Goal: Task Accomplishment & Management: Use online tool/utility

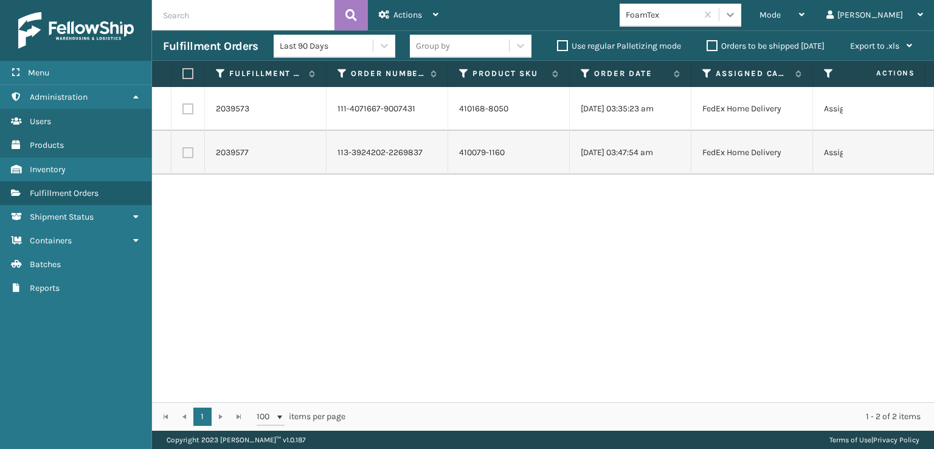
click at [737, 15] on icon at bounding box center [730, 15] width 12 height 12
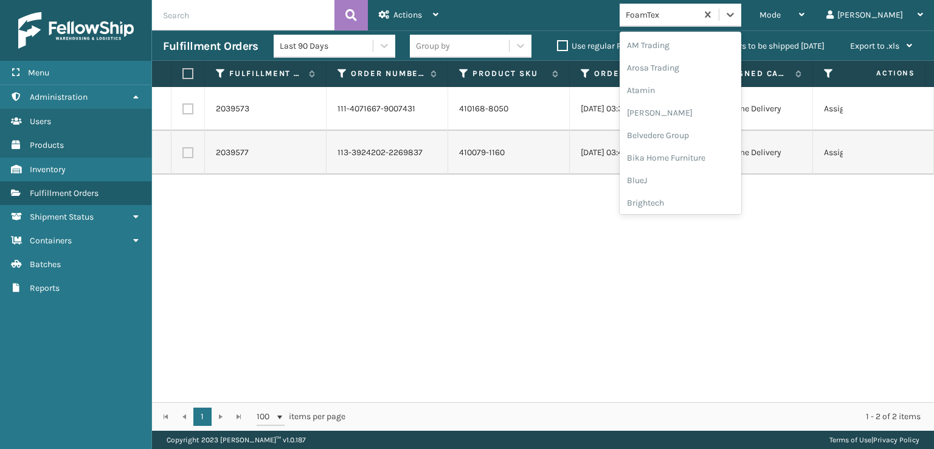
scroll to position [142, 0]
click at [722, 198] on div "FoamTex" at bounding box center [681, 195] width 122 height 23
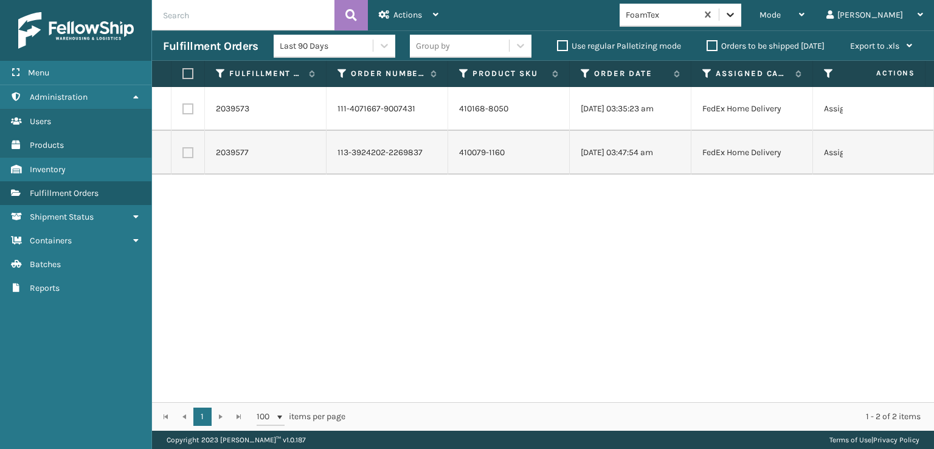
click at [741, 24] on div at bounding box center [731, 15] width 22 height 22
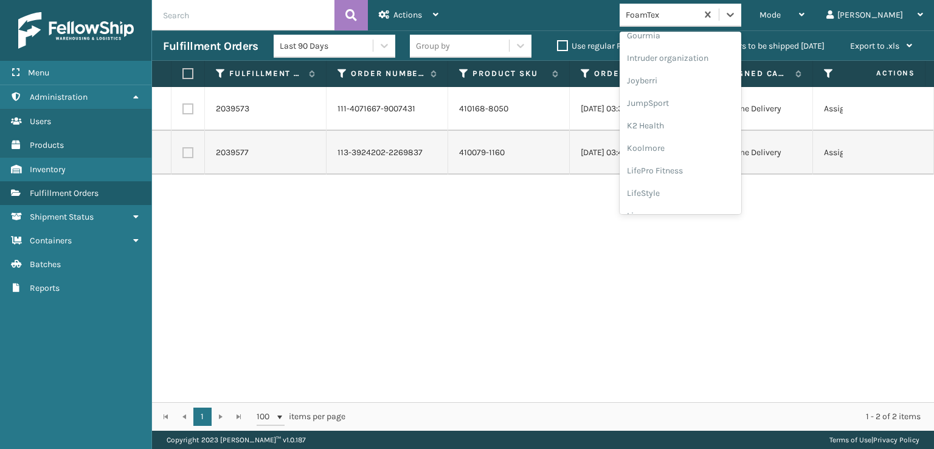
scroll to position [384, 0]
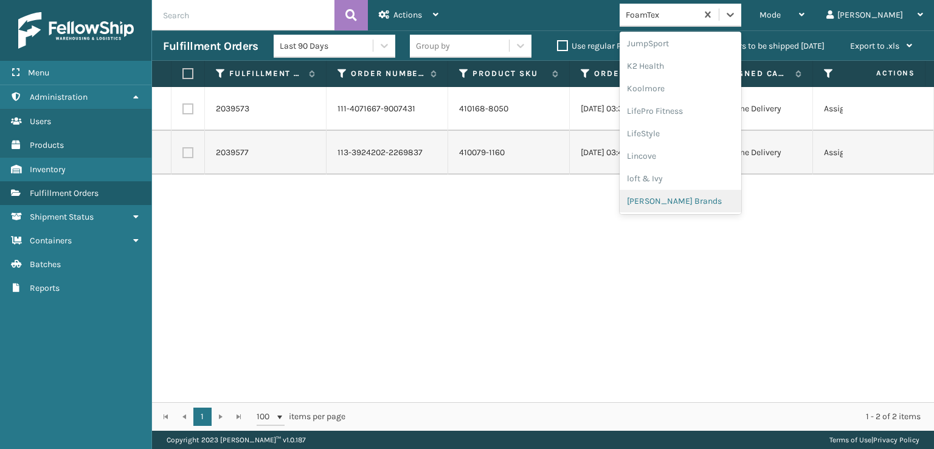
click at [720, 199] on div "[PERSON_NAME] Brands" at bounding box center [681, 201] width 122 height 23
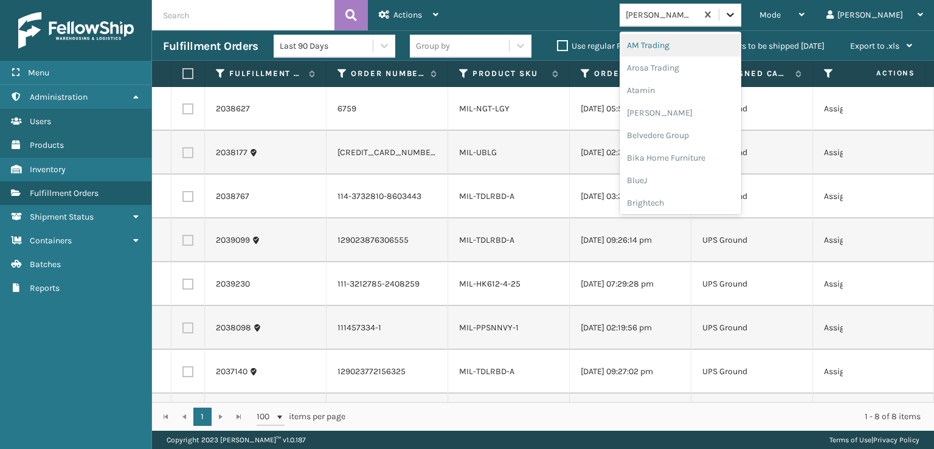
click at [737, 10] on icon at bounding box center [730, 15] width 12 height 12
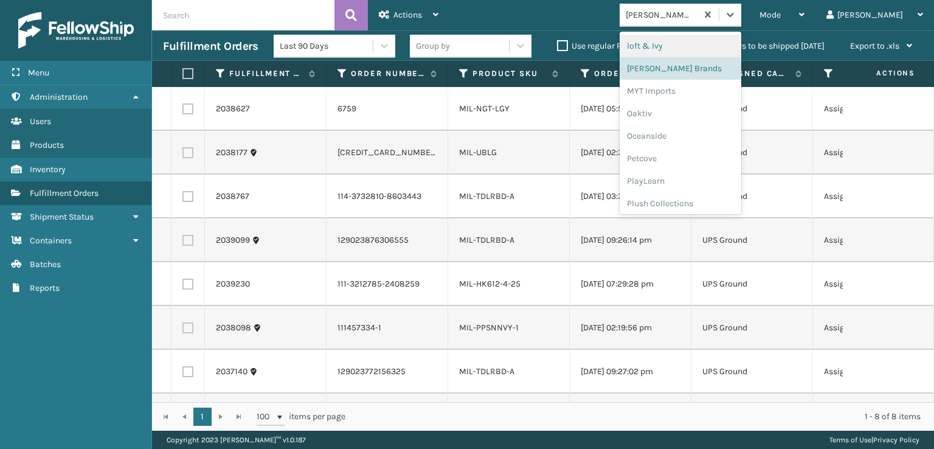
scroll to position [538, 0]
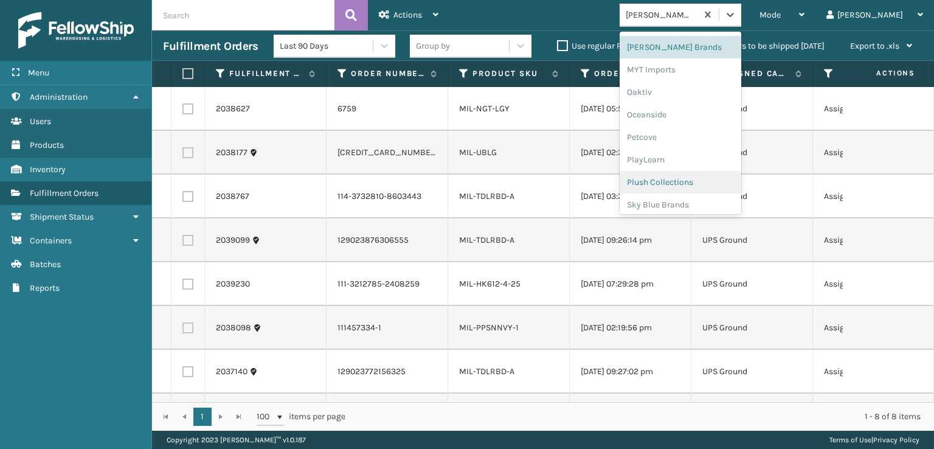
click at [721, 178] on div "Plush Collections" at bounding box center [681, 182] width 122 height 23
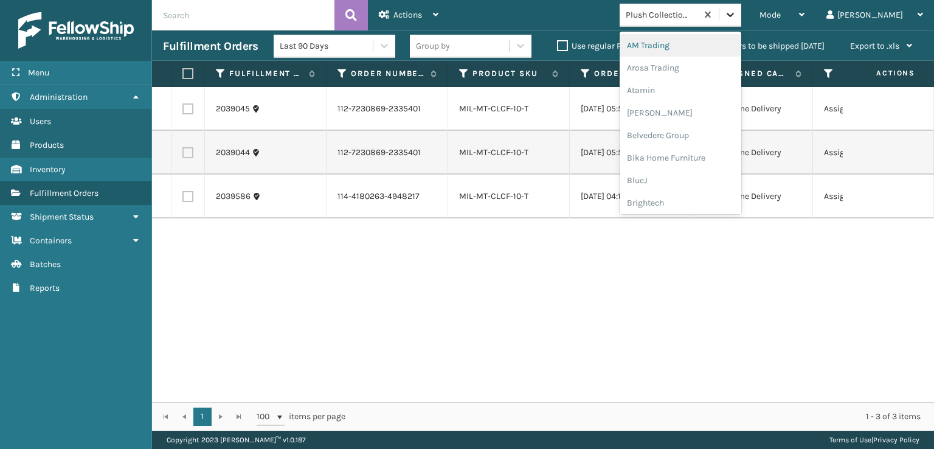
click at [734, 14] on icon at bounding box center [730, 15] width 7 height 4
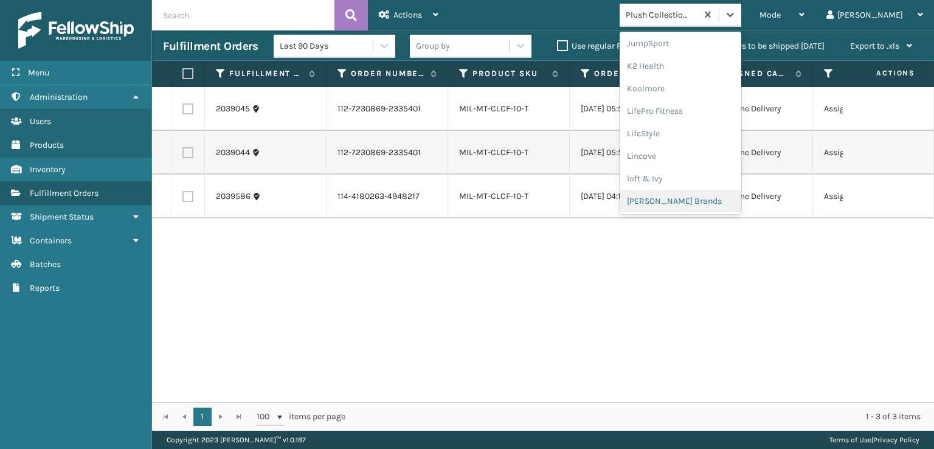
click at [721, 198] on div "[PERSON_NAME] Brands" at bounding box center [681, 201] width 122 height 23
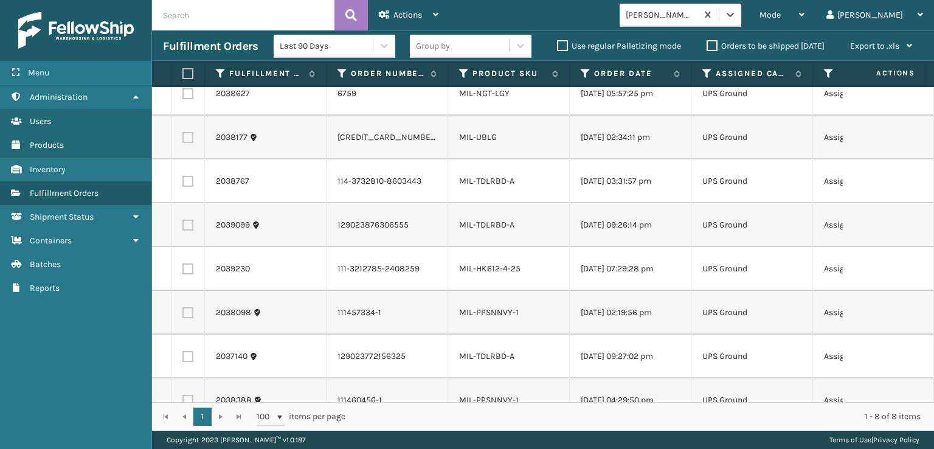
scroll to position [0, 0]
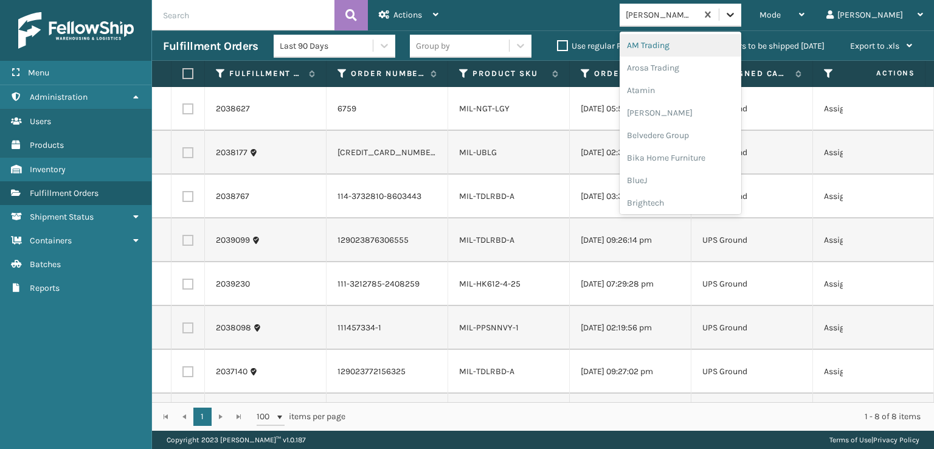
click at [737, 9] on icon at bounding box center [730, 15] width 12 height 12
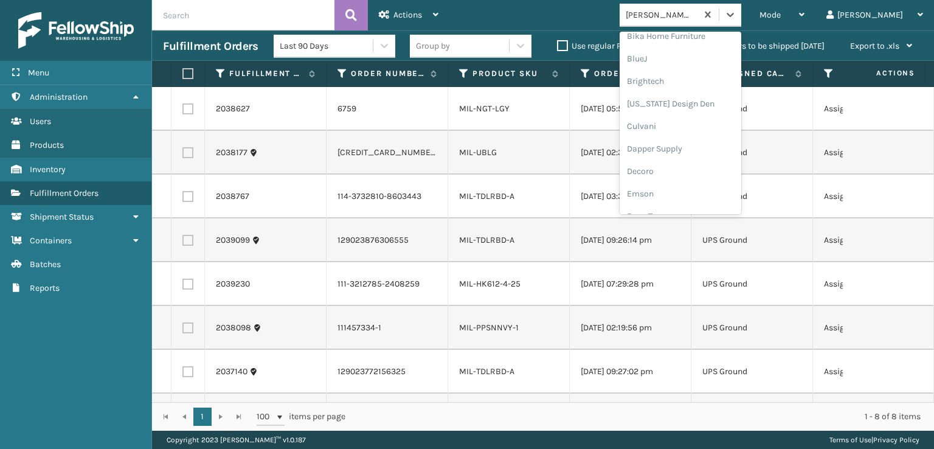
scroll to position [182, 0]
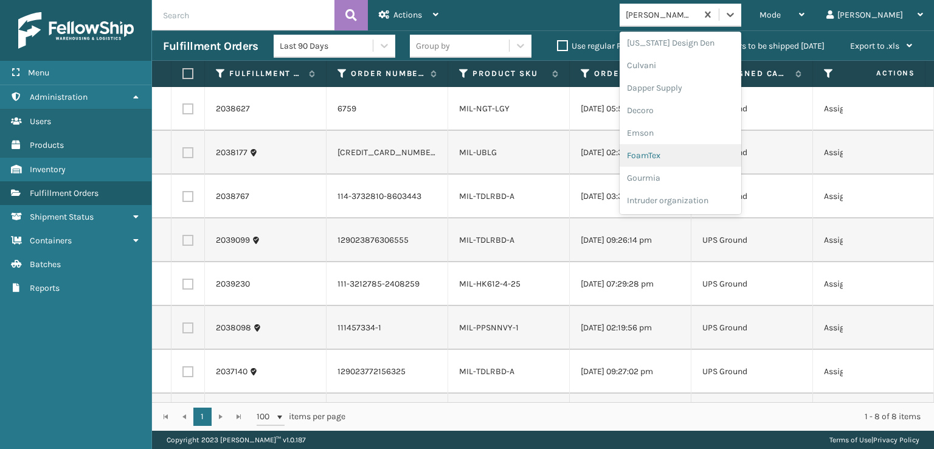
click at [716, 151] on div "FoamTex" at bounding box center [681, 155] width 122 height 23
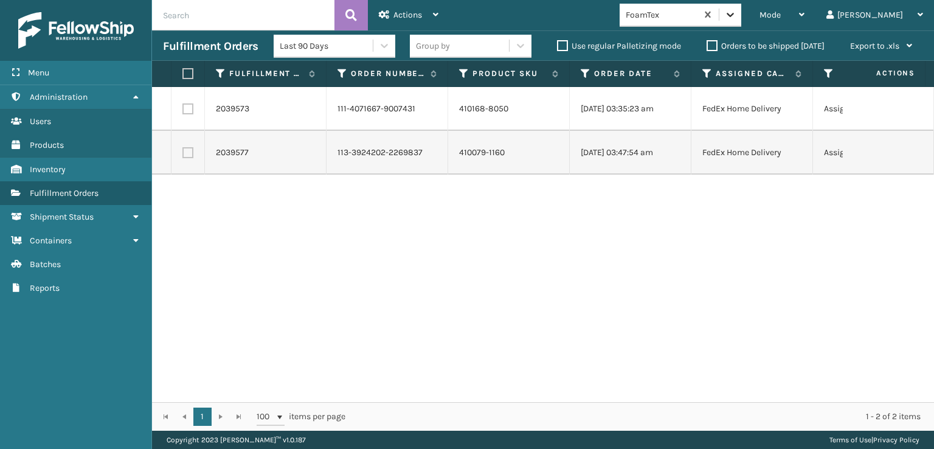
click at [737, 9] on icon at bounding box center [730, 15] width 12 height 12
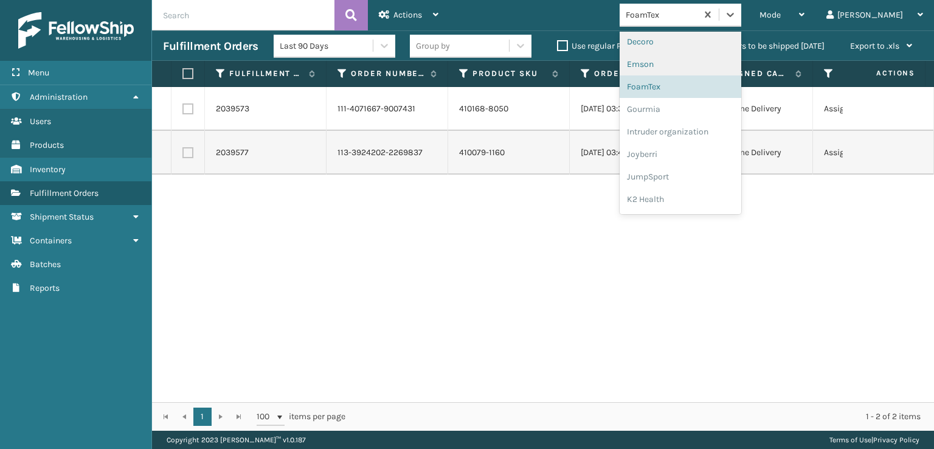
scroll to position [264, 0]
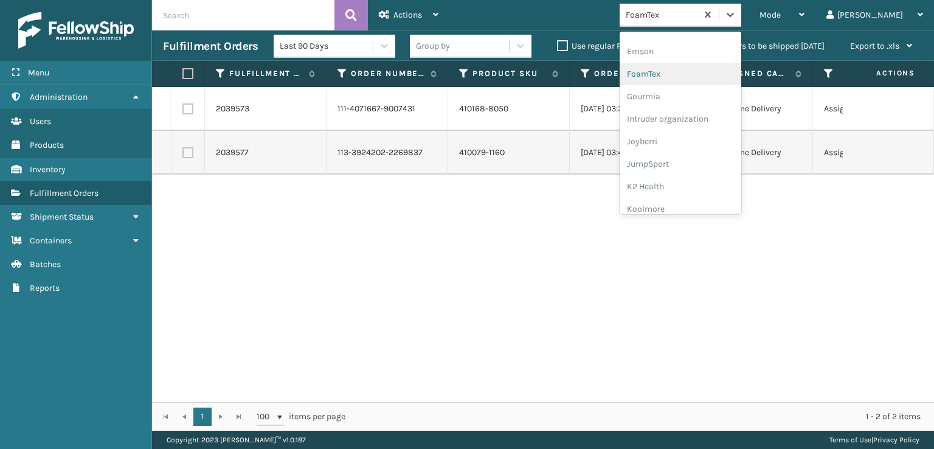
click at [741, 77] on div "FoamTex" at bounding box center [681, 74] width 122 height 23
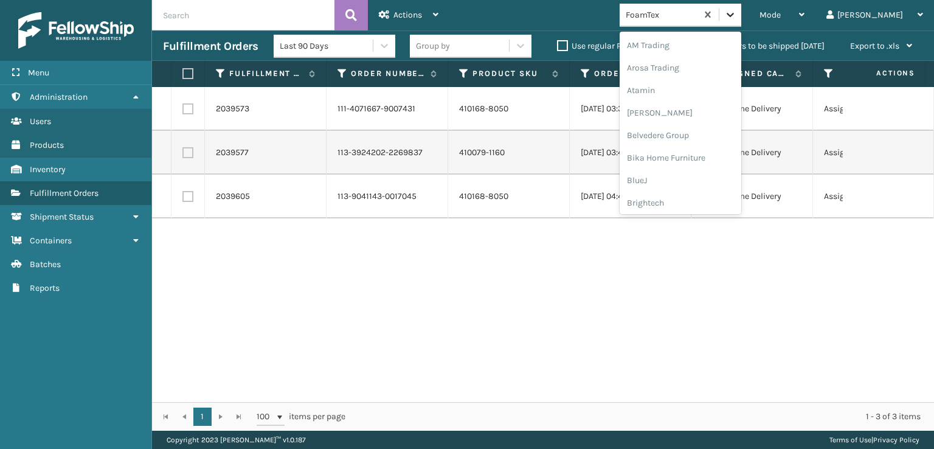
click at [741, 13] on div at bounding box center [731, 15] width 22 height 22
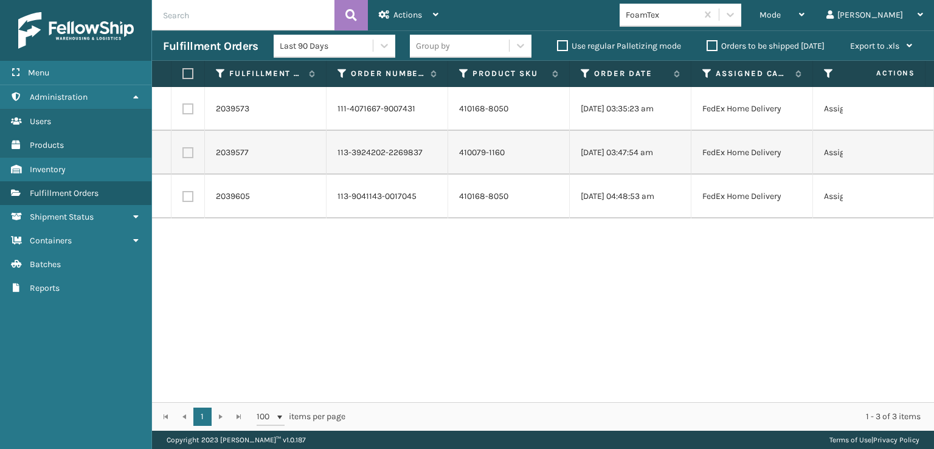
click at [401, 281] on div "2039573 111-4071667-9007431 410168-8050 [DATE] 03:35:23 am FedEx Home Delivery …" at bounding box center [543, 244] width 782 height 315
click at [187, 71] on label at bounding box center [185, 73] width 7 height 11
click at [183, 71] on input "checkbox" at bounding box center [182, 74] width 1 height 8
checkbox input "true"
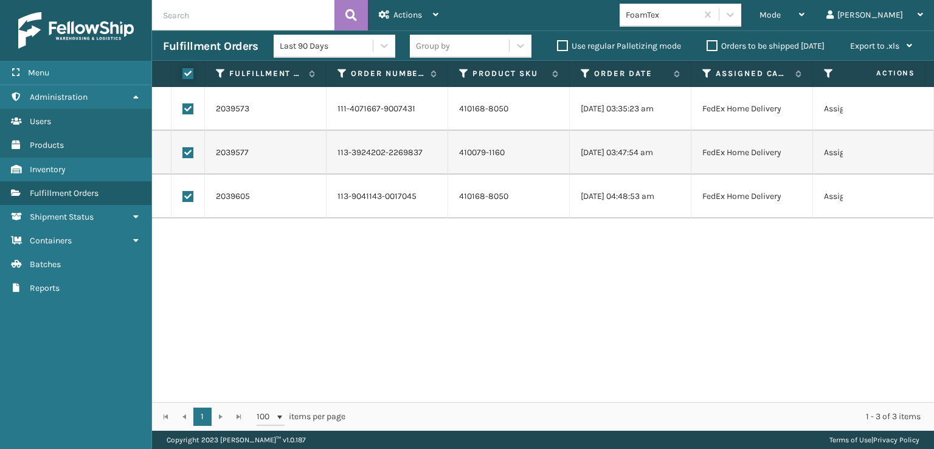
checkbox input "true"
click at [429, 14] on div "Actions" at bounding box center [409, 15] width 60 height 30
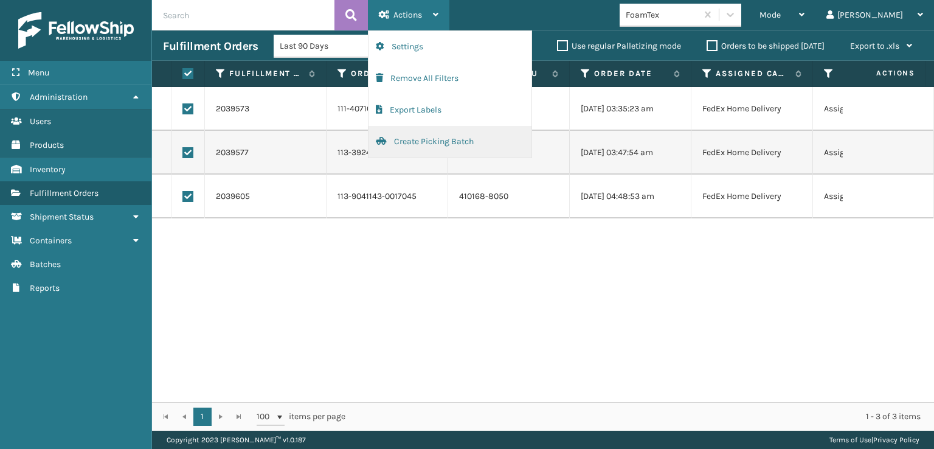
click at [448, 137] on button "Create Picking Batch" at bounding box center [450, 142] width 163 height 32
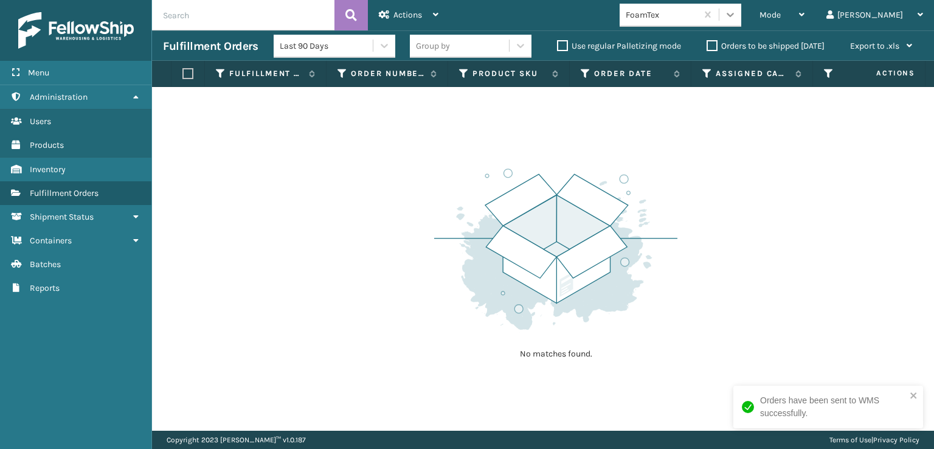
click at [737, 16] on icon at bounding box center [730, 15] width 12 height 12
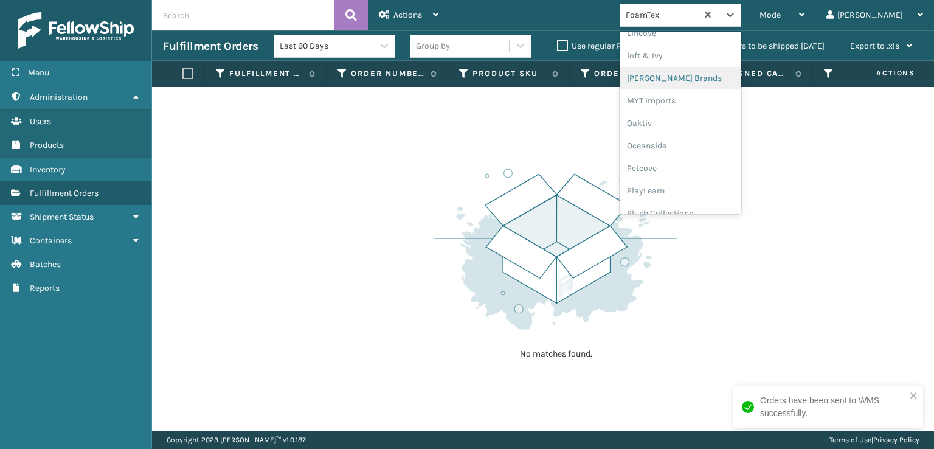
scroll to position [588, 0]
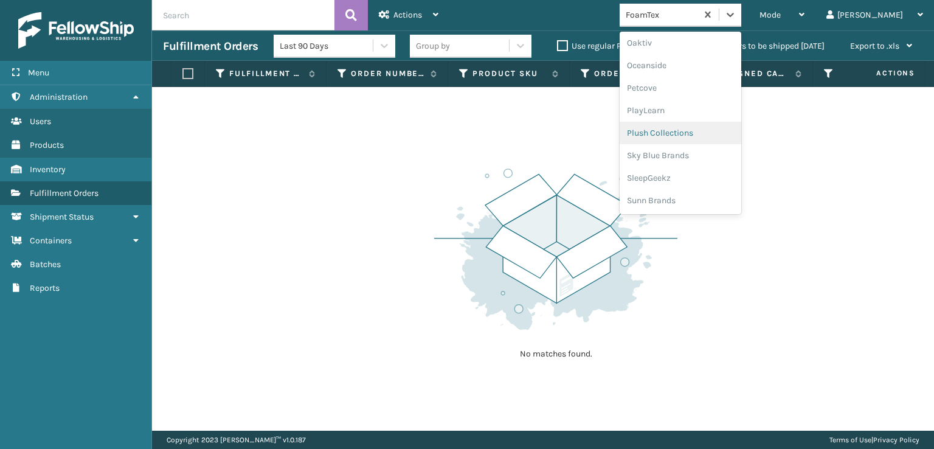
click at [706, 135] on div "Plush Collections" at bounding box center [681, 133] width 122 height 23
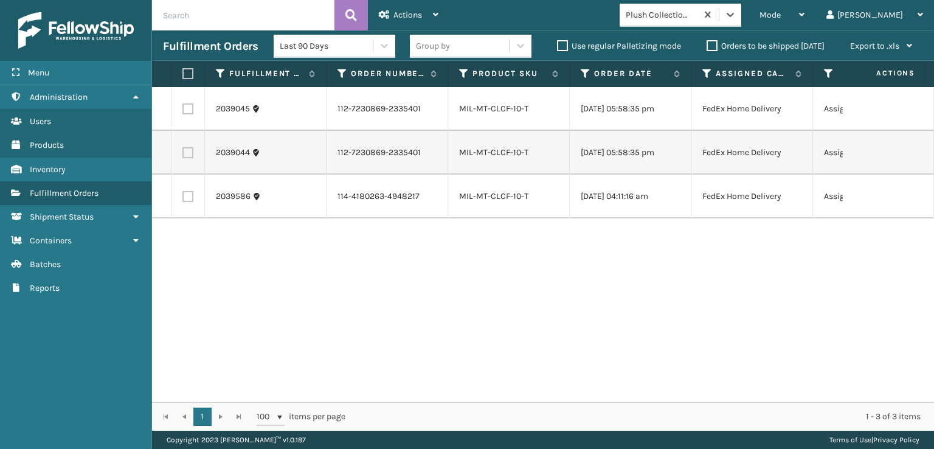
click at [190, 72] on label at bounding box center [185, 73] width 7 height 11
click at [183, 72] on input "checkbox" at bounding box center [182, 74] width 1 height 8
checkbox input "true"
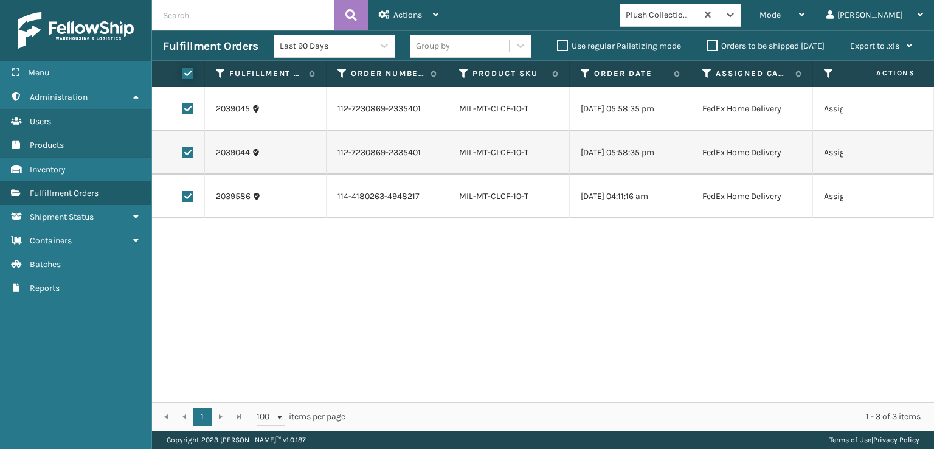
checkbox input "true"
click at [409, 19] on span "Actions" at bounding box center [408, 15] width 29 height 10
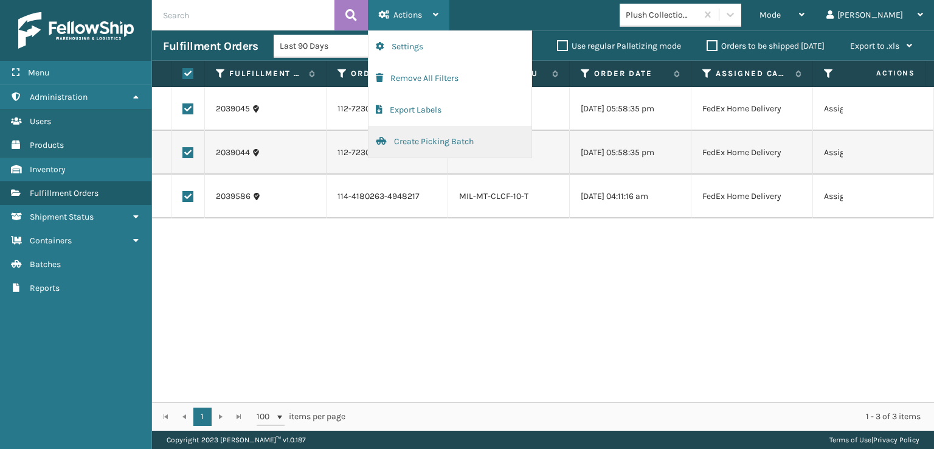
click at [416, 144] on button "Create Picking Batch" at bounding box center [450, 142] width 163 height 32
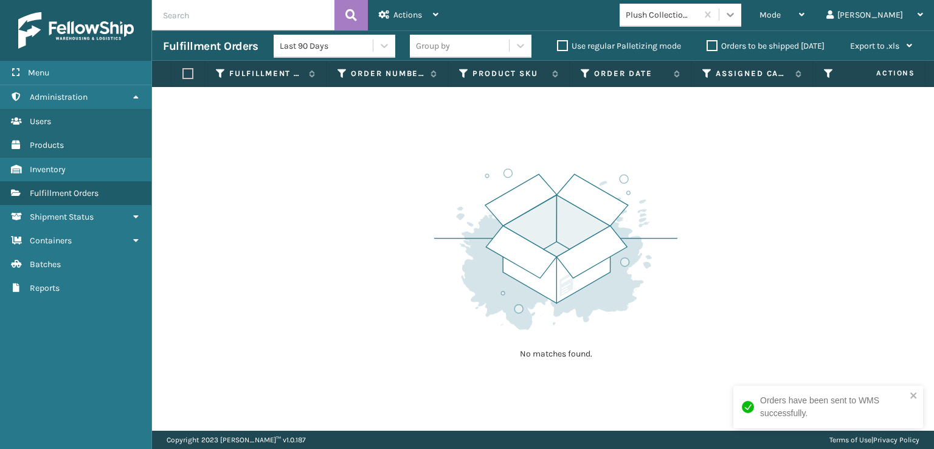
click at [737, 18] on icon at bounding box center [730, 15] width 12 height 12
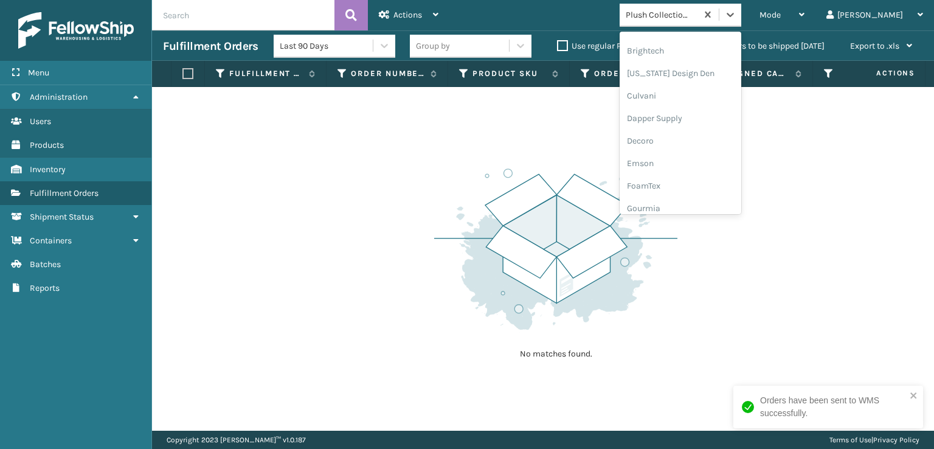
scroll to position [182, 0]
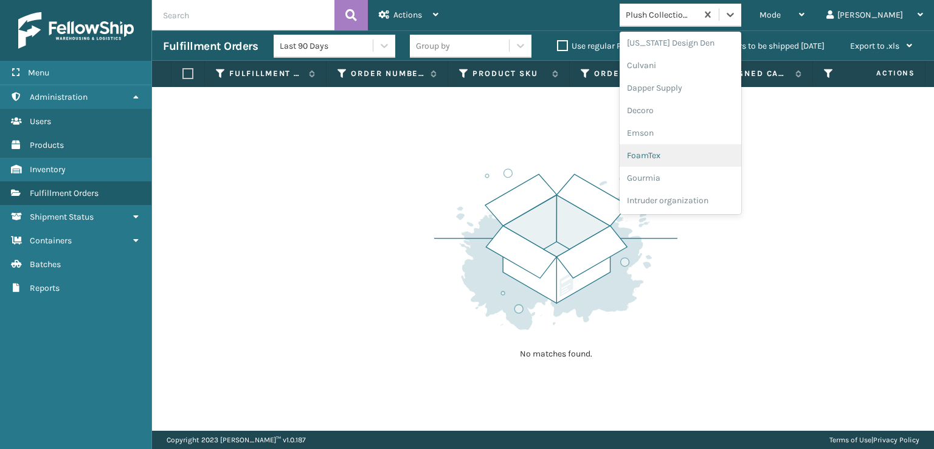
click at [712, 148] on div "FoamTex" at bounding box center [681, 155] width 122 height 23
click at [737, 12] on icon at bounding box center [730, 15] width 12 height 12
click at [727, 184] on div "SleepGeekz" at bounding box center [681, 178] width 122 height 23
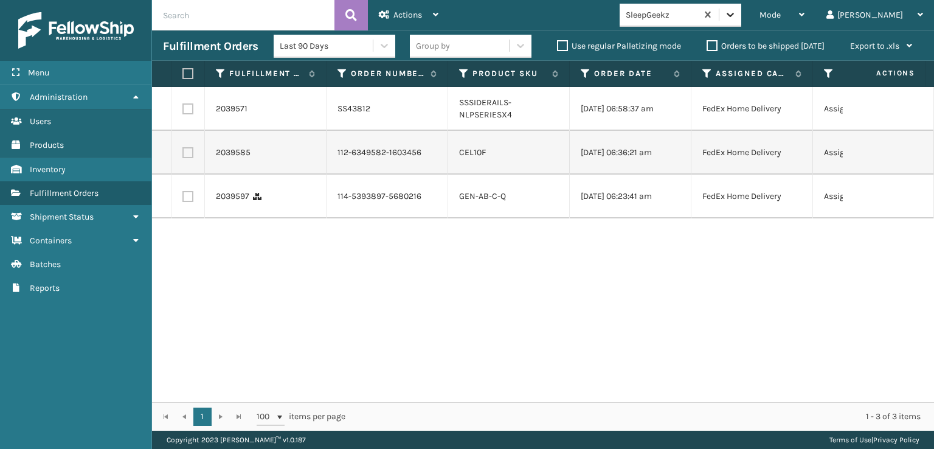
click at [741, 24] on div at bounding box center [731, 15] width 22 height 22
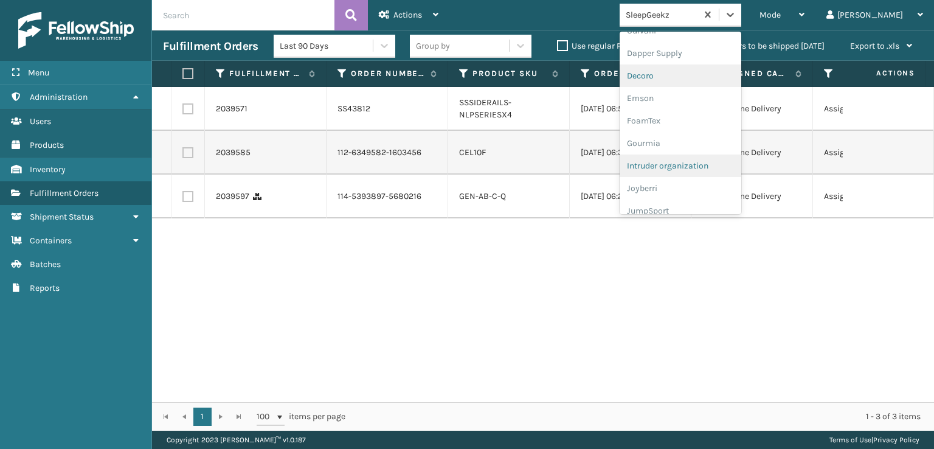
scroll to position [304, 0]
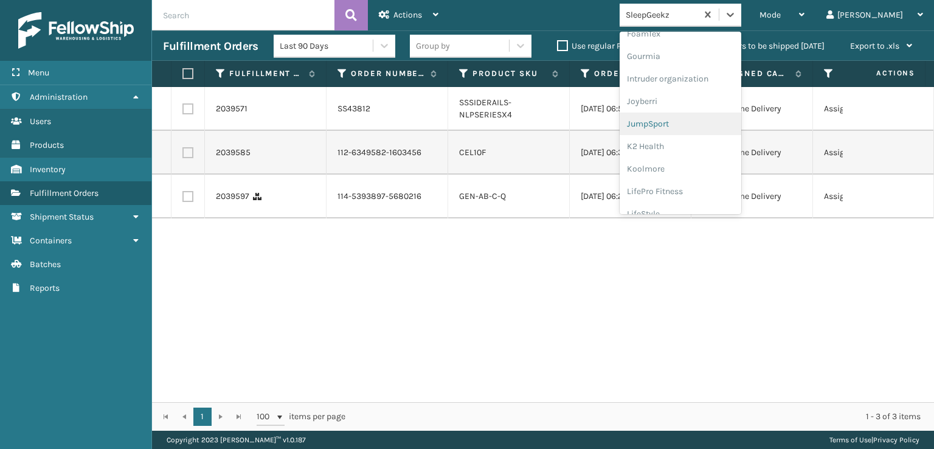
click at [510, 335] on div "2039571 SS43812 SSSIDERAILS-NLPSERIESX4 [DATE] 06:58:37 am FedEx Home Delivery …" at bounding box center [543, 244] width 782 height 315
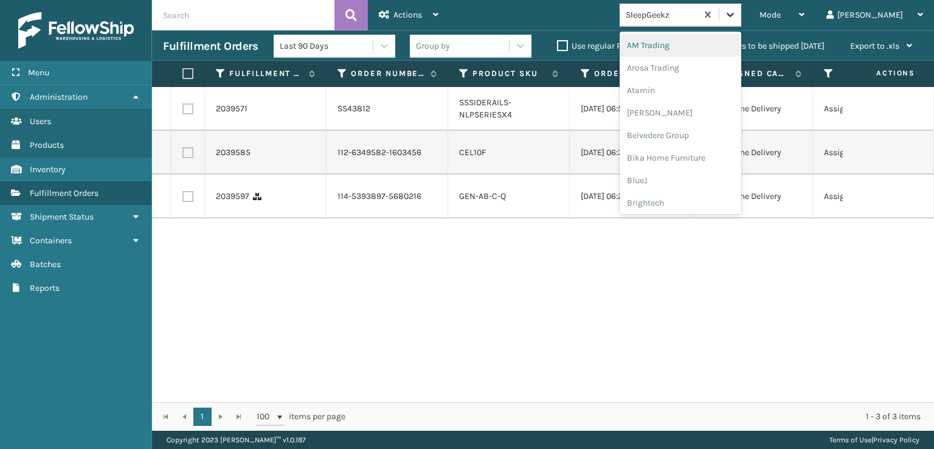
click at [737, 10] on icon at bounding box center [730, 15] width 12 height 12
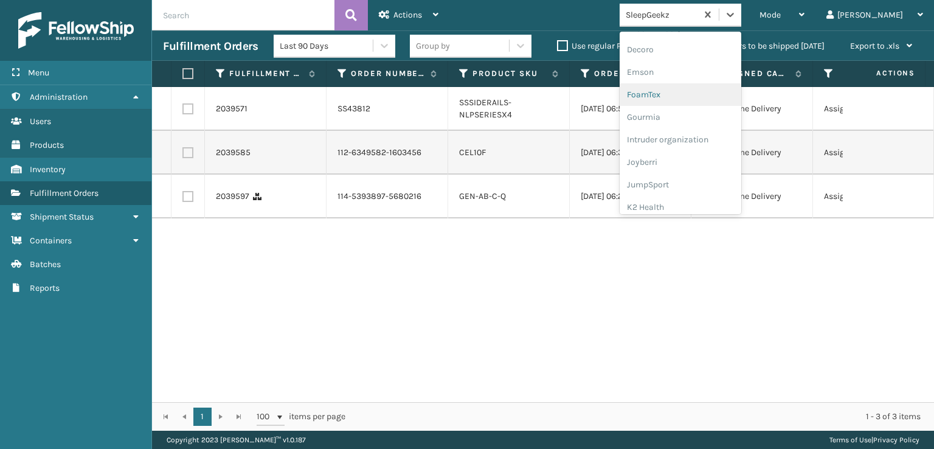
click at [700, 96] on div "FoamTex" at bounding box center [681, 94] width 122 height 23
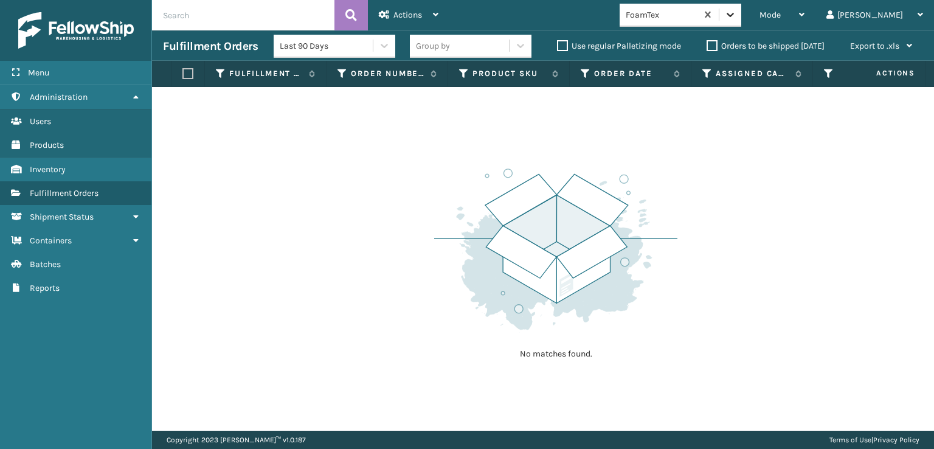
click at [741, 14] on div at bounding box center [731, 15] width 22 height 22
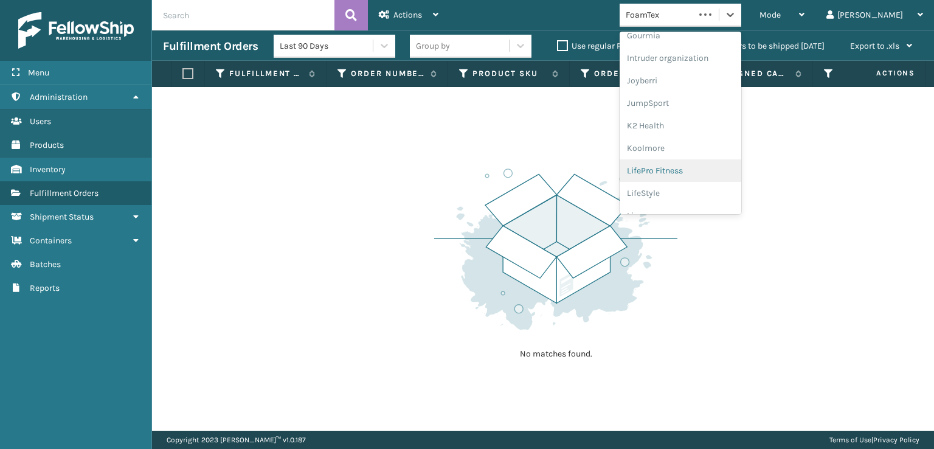
scroll to position [384, 0]
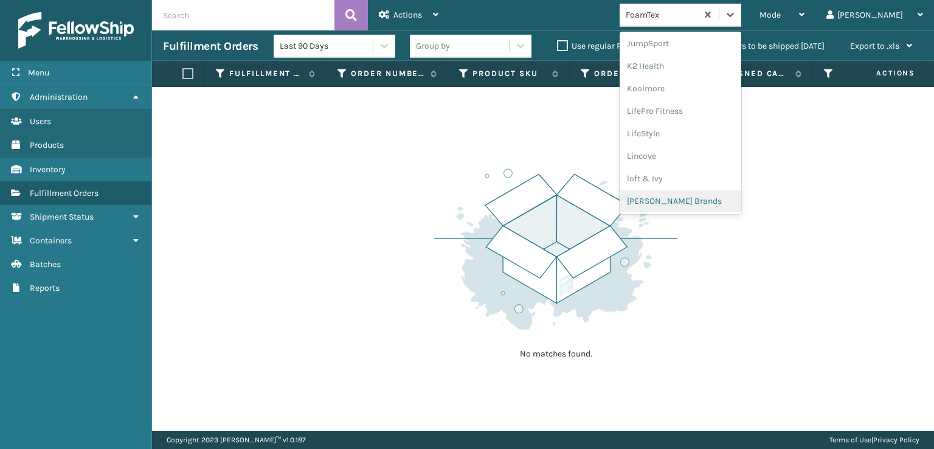
click at [704, 197] on div "[PERSON_NAME] Brands" at bounding box center [681, 201] width 122 height 23
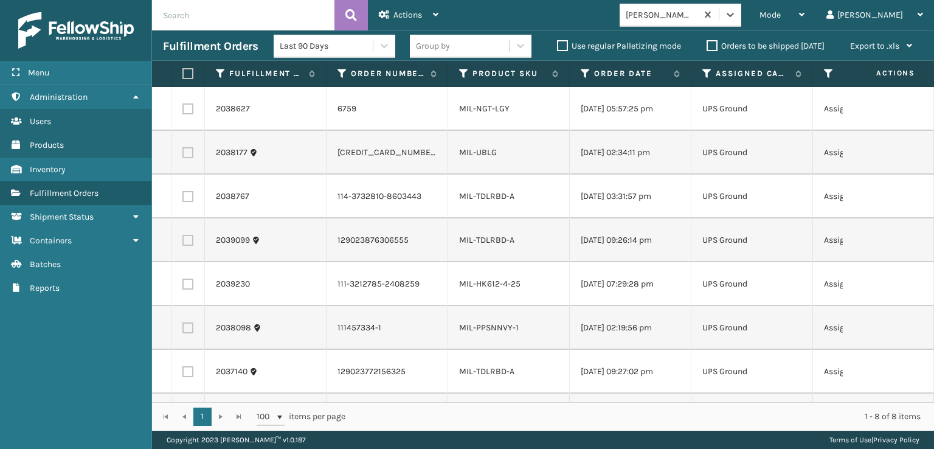
scroll to position [0, 0]
